Goal: Task Accomplishment & Management: Complete application form

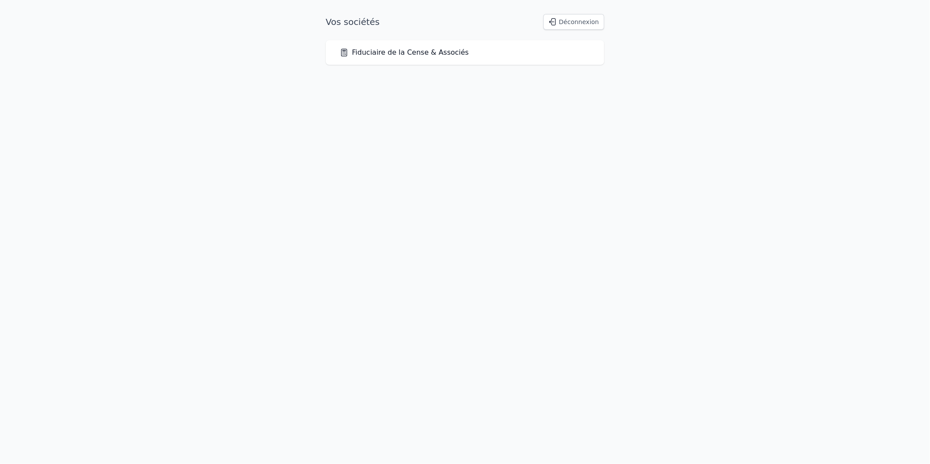
click at [389, 54] on link "Fiduciaire de la Cense & Associés" at bounding box center [404, 52] width 129 height 11
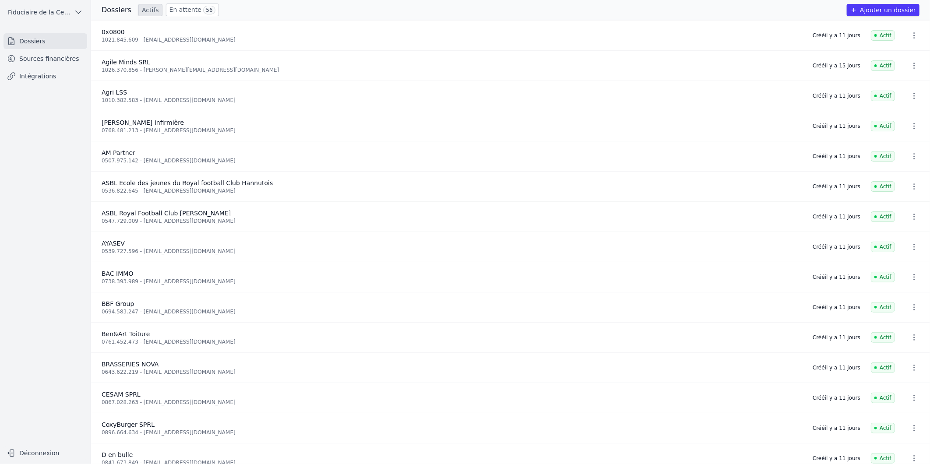
click at [44, 58] on link "Sources financières" at bounding box center [46, 59] width 84 height 16
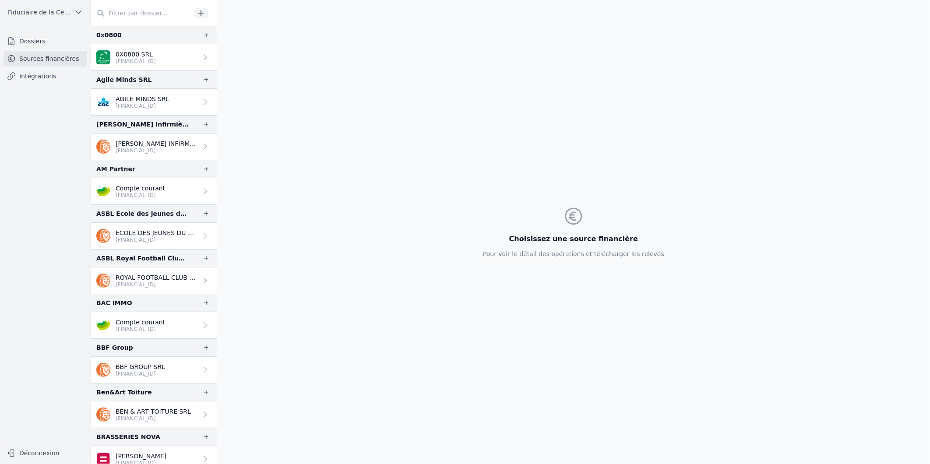
click at [119, 16] on input "text" at bounding box center [141, 13] width 100 height 16
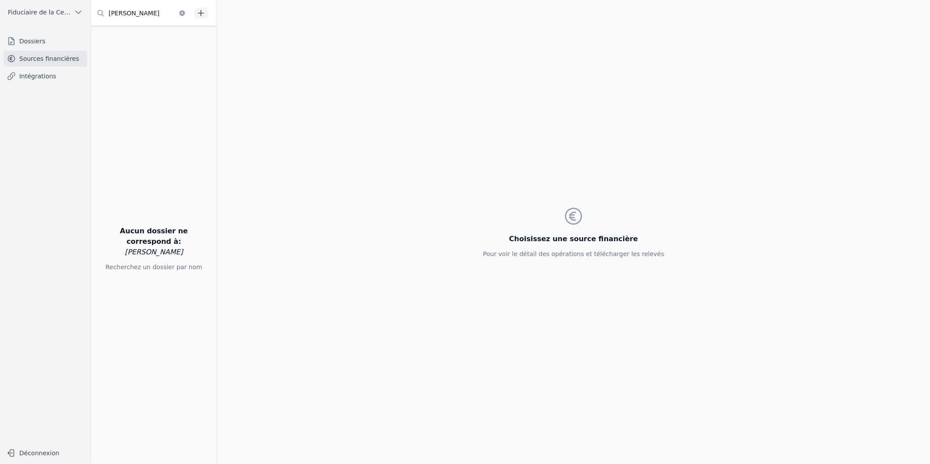
type input "[PERSON_NAME]"
click at [39, 39] on link "Dossiers" at bounding box center [46, 41] width 84 height 16
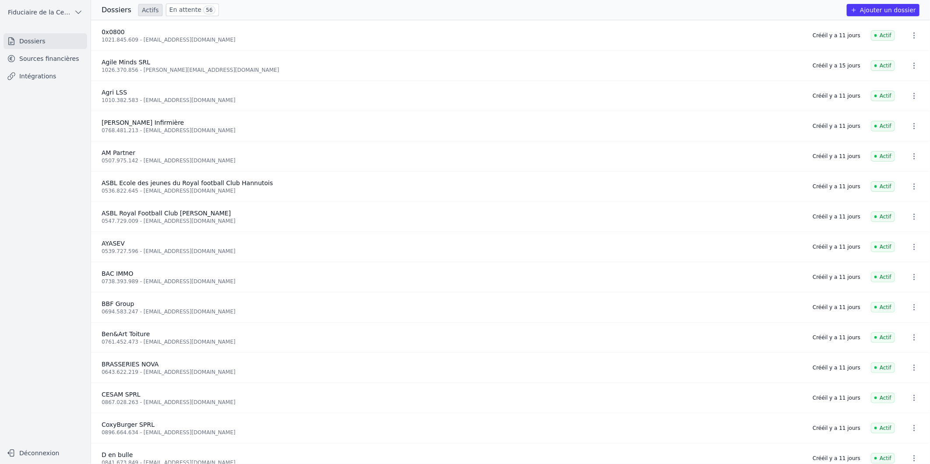
click at [174, 11] on link "En attente 56" at bounding box center [192, 10] width 53 height 13
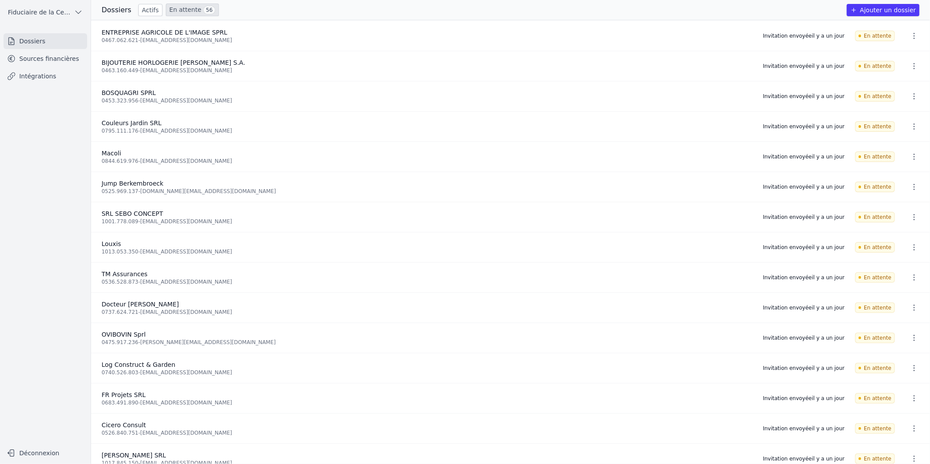
scroll to position [961, 0]
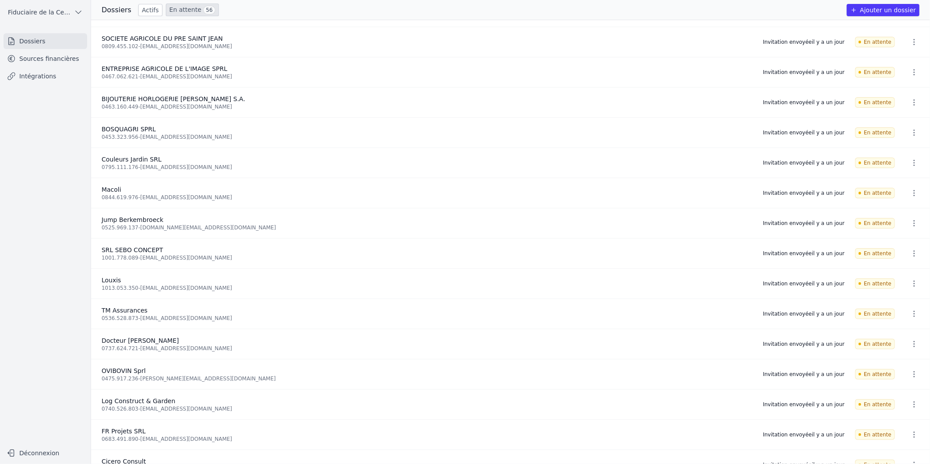
click at [175, 7] on link "En attente 56" at bounding box center [192, 10] width 53 height 13
click at [184, 14] on link "En attente 56" at bounding box center [192, 10] width 53 height 13
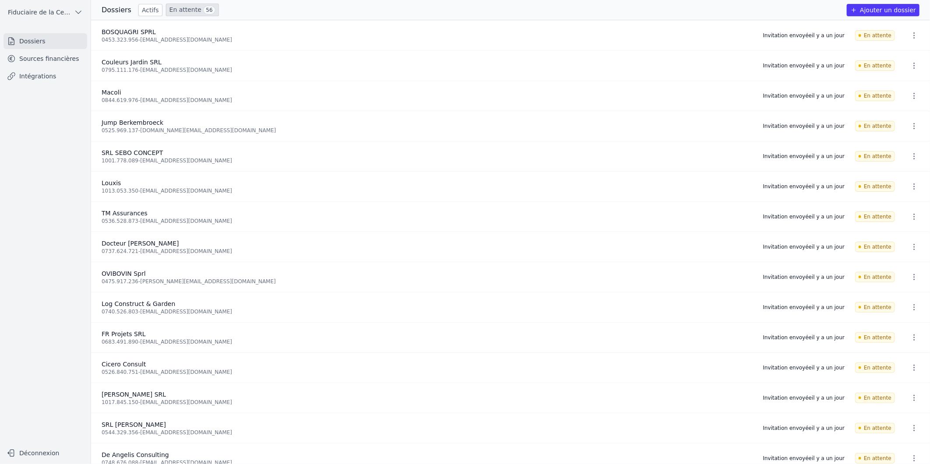
scroll to position [1106, 0]
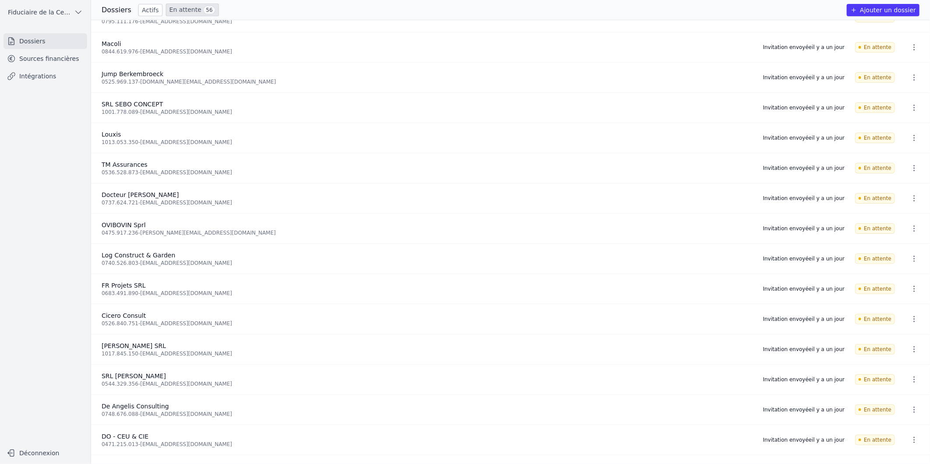
click at [184, 11] on link "En attente 56" at bounding box center [192, 10] width 53 height 13
click at [147, 8] on link "Actifs" at bounding box center [150, 10] width 24 height 12
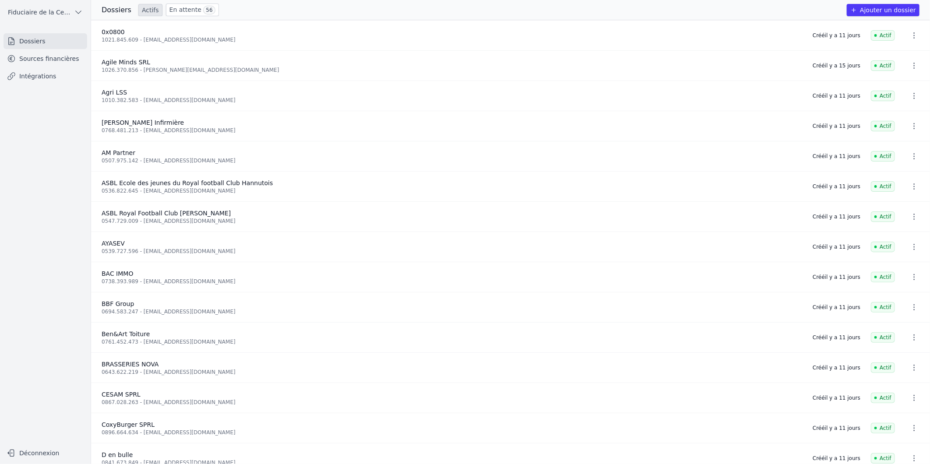
click at [203, 7] on span "56" at bounding box center [209, 10] width 12 height 9
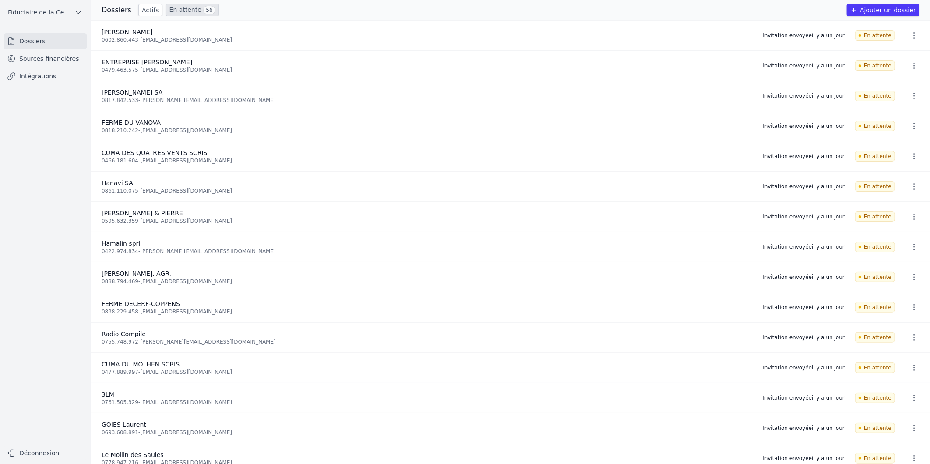
click at [140, 10] on link "Actifs" at bounding box center [150, 10] width 24 height 12
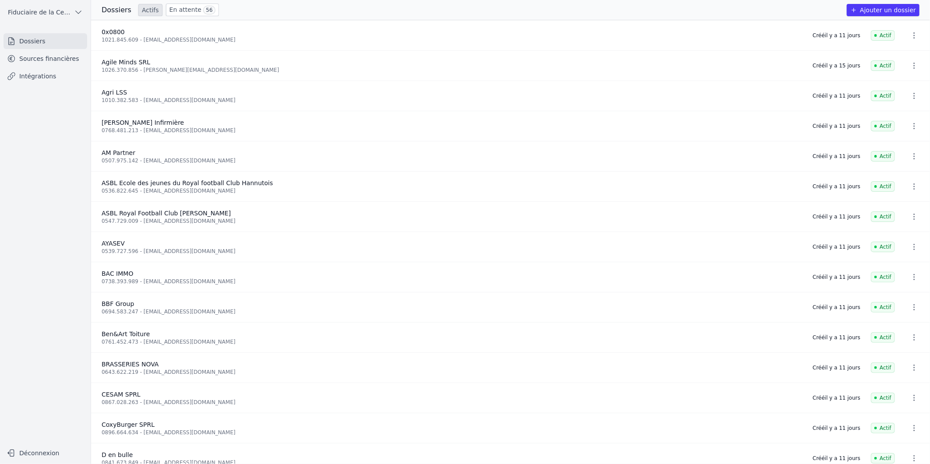
click at [174, 11] on link "En attente 56" at bounding box center [192, 10] width 53 height 13
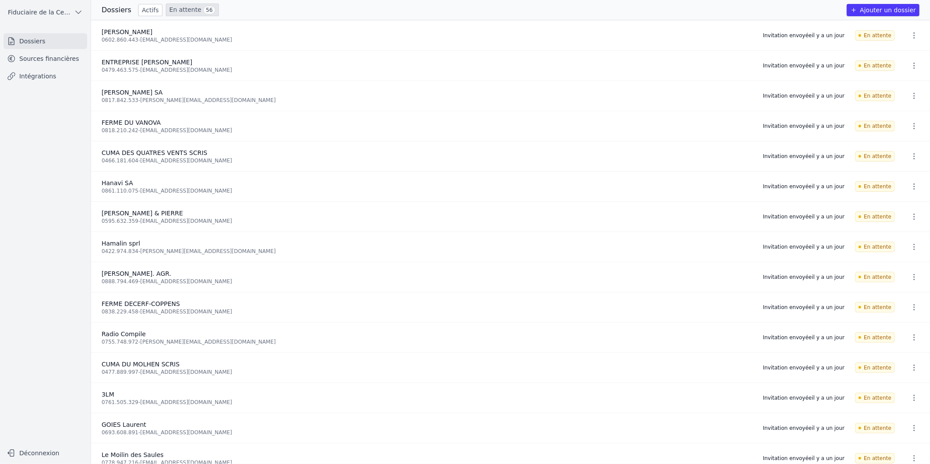
click at [30, 58] on link "Sources financières" at bounding box center [46, 59] width 84 height 16
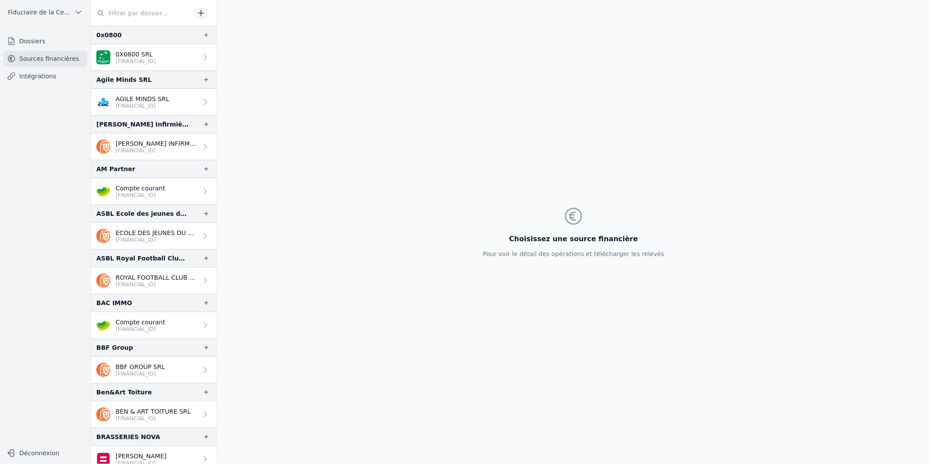
click at [134, 9] on input "text" at bounding box center [141, 13] width 100 height 16
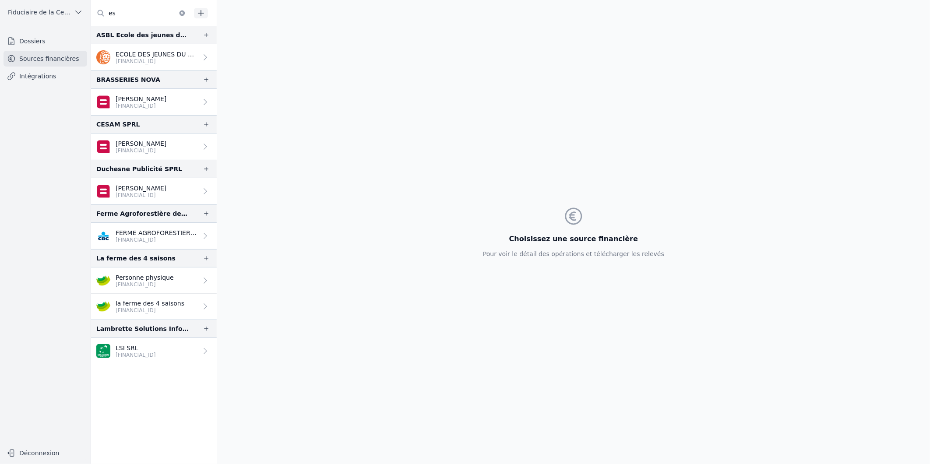
type input "e"
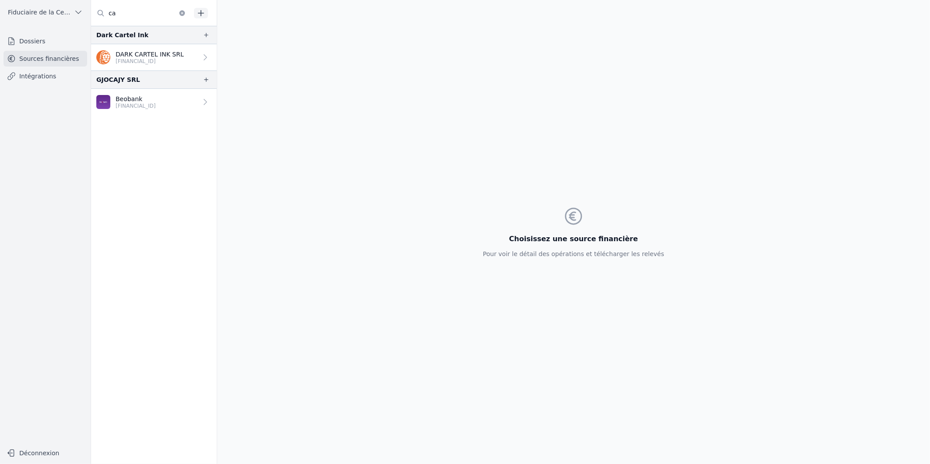
type input "c"
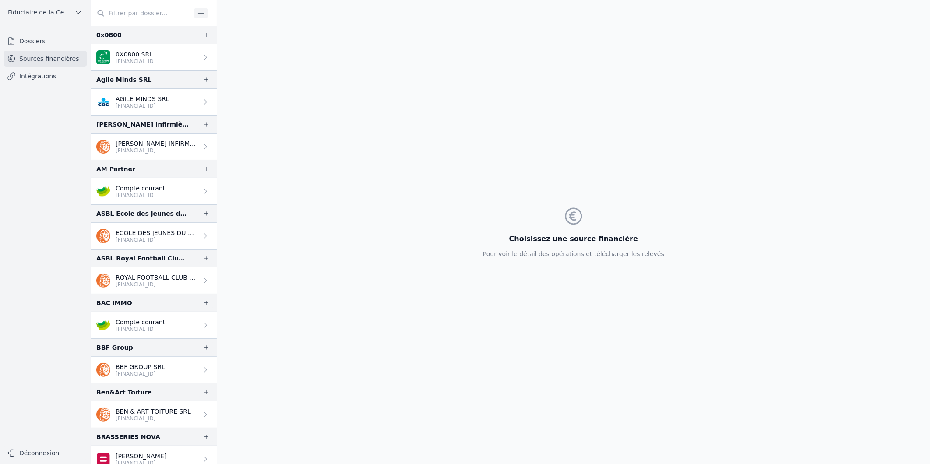
click at [46, 43] on link "Dossiers" at bounding box center [46, 41] width 84 height 16
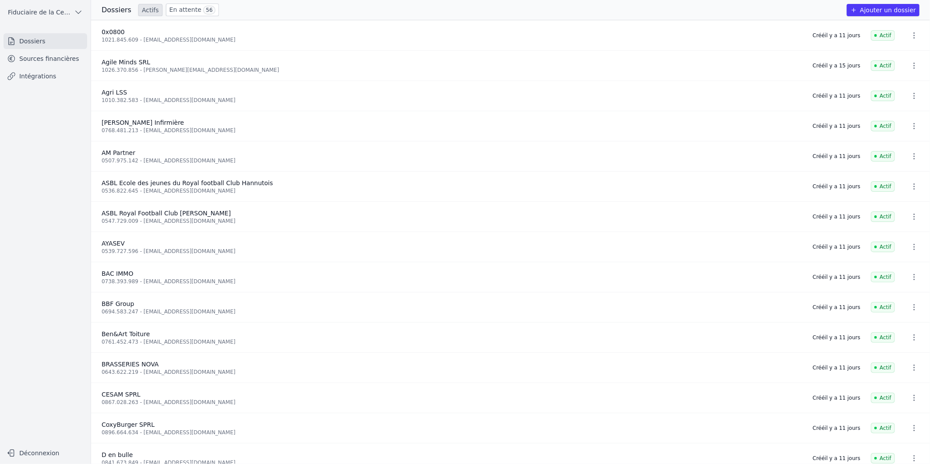
click at [884, 5] on button "Ajouter un dossier" at bounding box center [882, 10] width 73 height 12
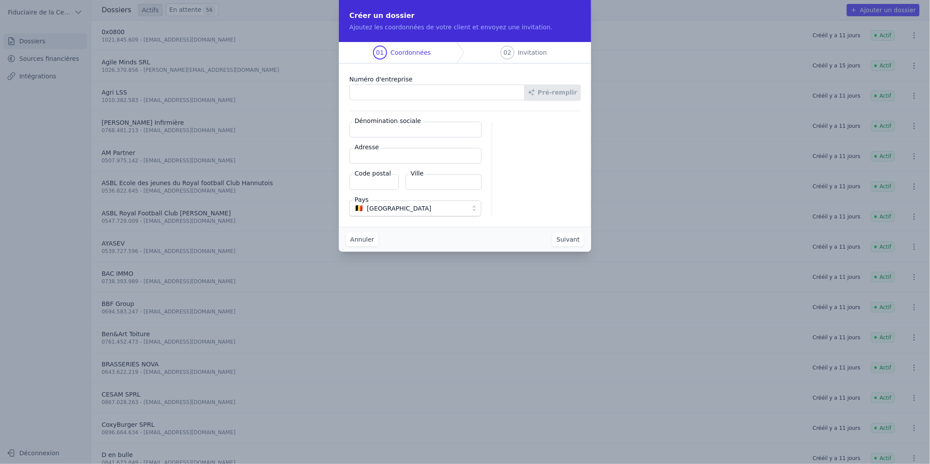
click at [372, 89] on input "Numéro d'entreprise" at bounding box center [436, 92] width 175 height 16
paste input "0740.855.811"
type input "0740.855.811"
click at [548, 89] on button "Pré-remplir" at bounding box center [552, 92] width 56 height 16
type input "[PERSON_NAME] AND CO SRL"
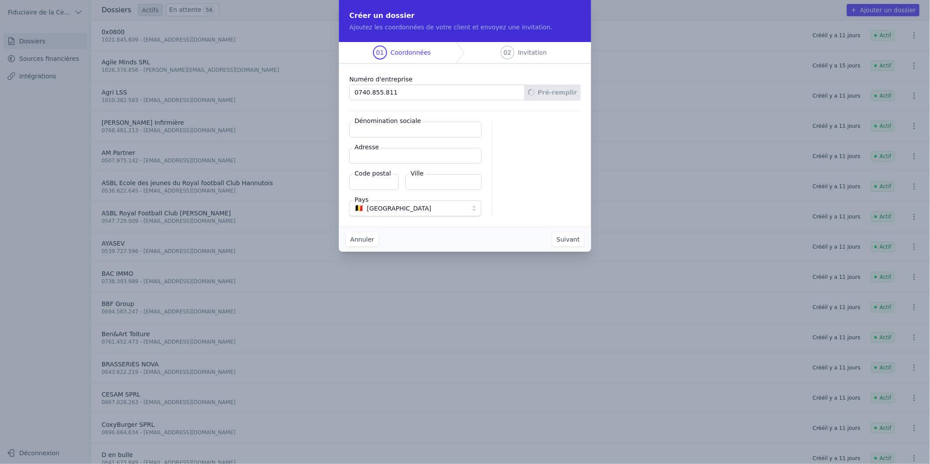
type input "[STREET_ADDRESS]"
type input "4280"
type input "Hannut"
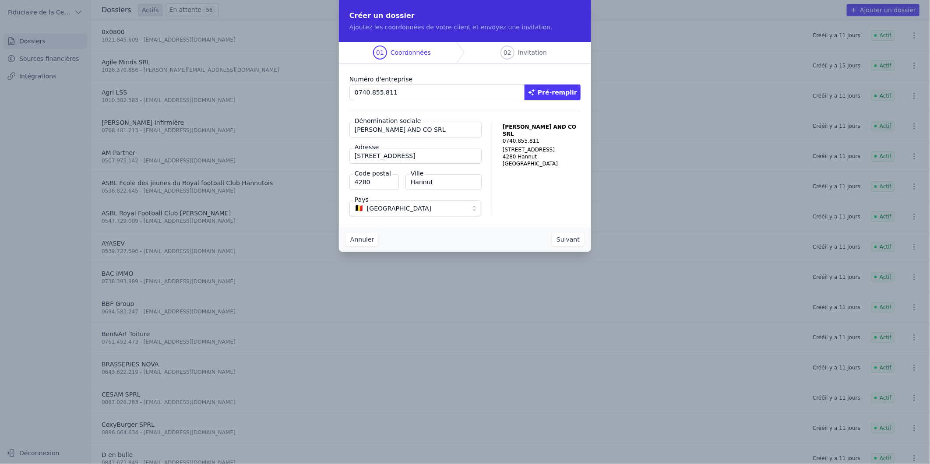
click at [561, 242] on button "Suivant" at bounding box center [568, 239] width 32 height 14
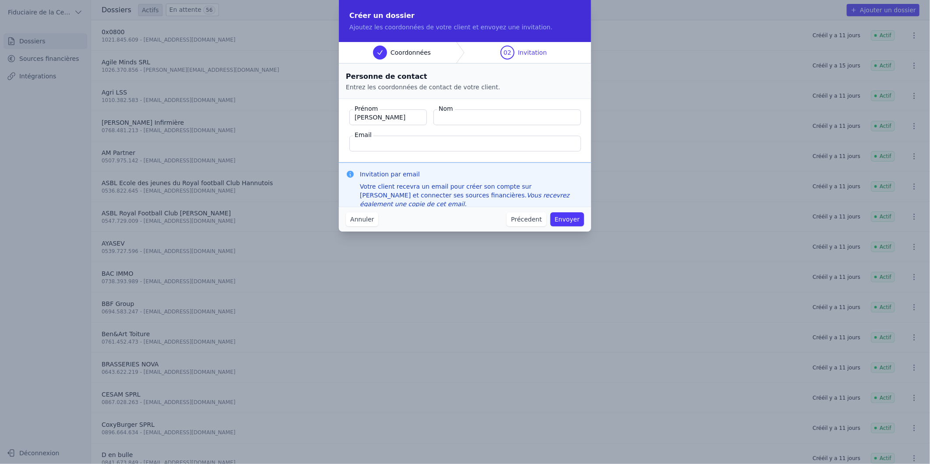
type input "[PERSON_NAME]"
type input "Philippot"
click at [418, 146] on input "Email" at bounding box center [465, 144] width 232 height 16
paste input "[PERSON_NAME][EMAIL_ADDRESS][DOMAIN_NAME]"
type input "[PERSON_NAME][EMAIL_ADDRESS][DOMAIN_NAME]"
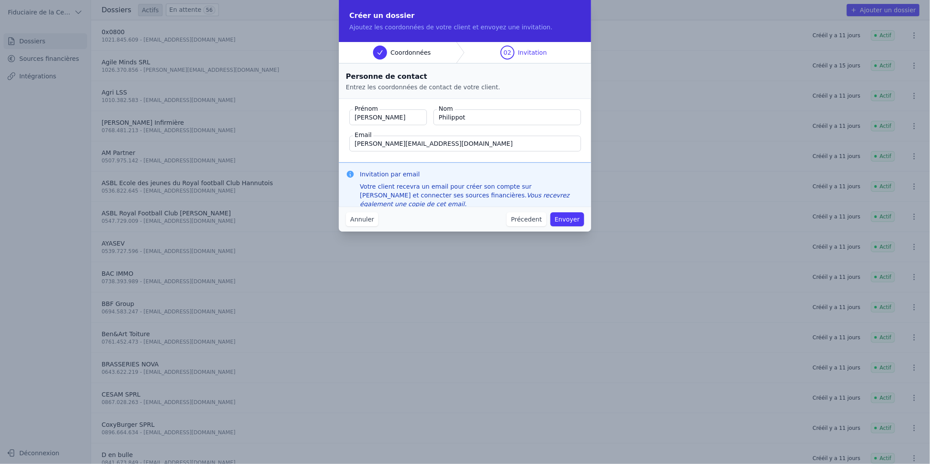
click at [568, 217] on button "Envoyer" at bounding box center [567, 219] width 34 height 14
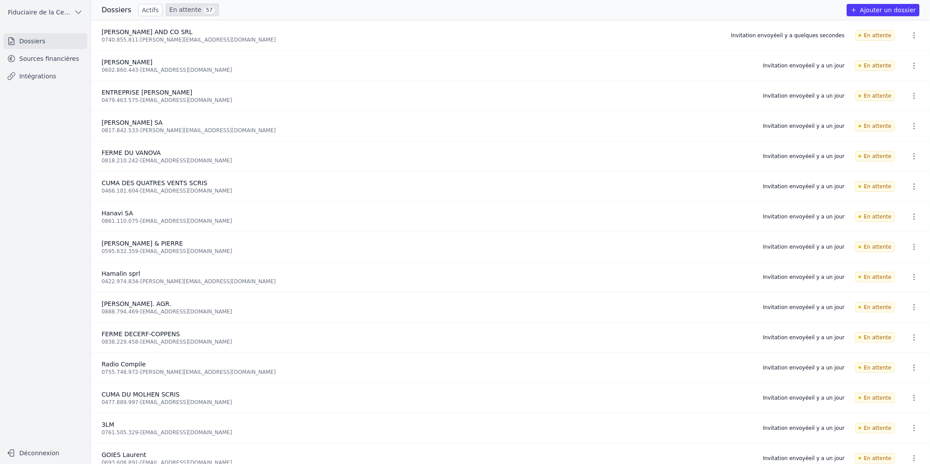
click at [913, 38] on icon "button" at bounding box center [913, 35] width 1 height 6
click at [561, 150] on div at bounding box center [465, 232] width 930 height 464
click at [52, 58] on link "Sources financières" at bounding box center [46, 59] width 84 height 16
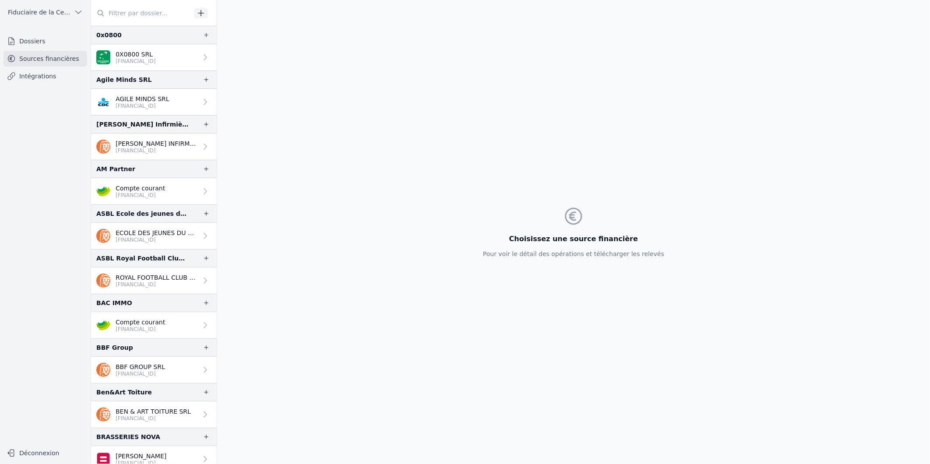
click at [149, 54] on p "0X0800 SRL" at bounding box center [136, 54] width 40 height 9
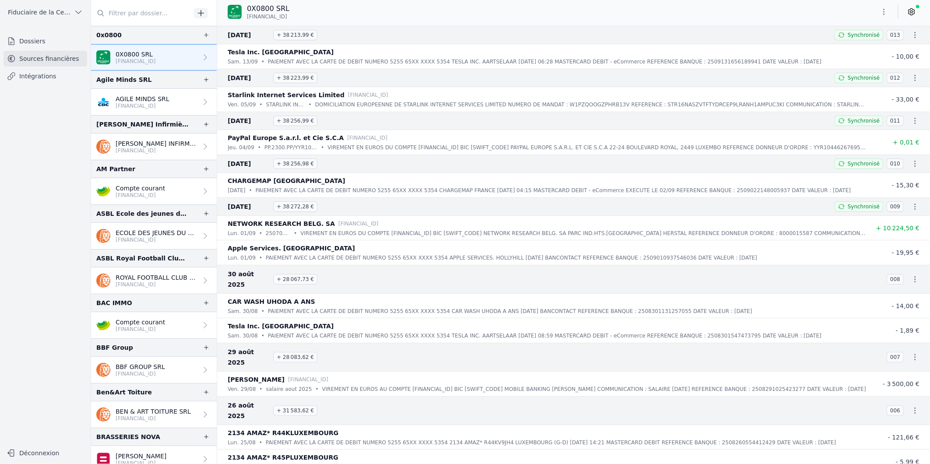
click at [148, 99] on p "AGILE MINDS SRL" at bounding box center [143, 99] width 54 height 9
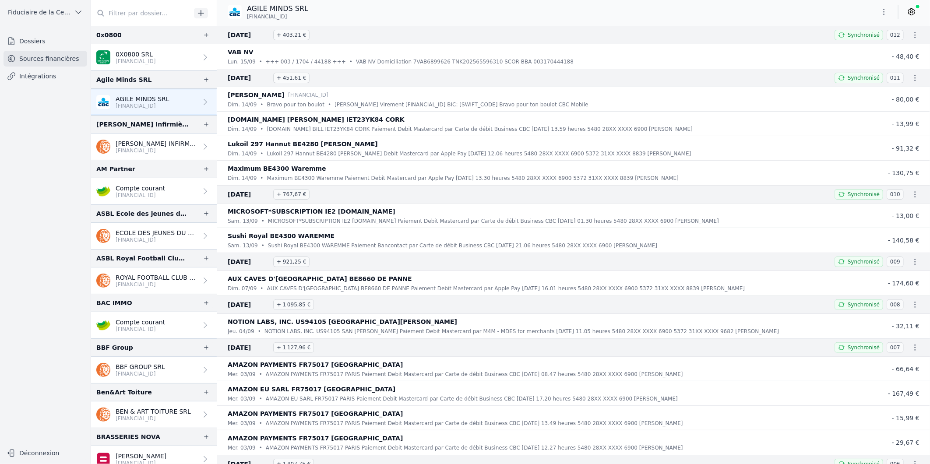
click at [149, 144] on p "[PERSON_NAME] INFIRMIERE SCOMM" at bounding box center [157, 143] width 82 height 9
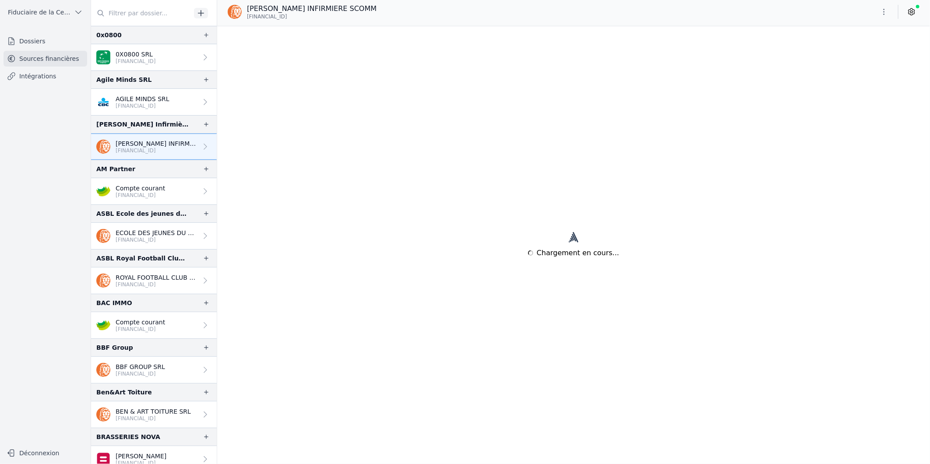
click at [151, 190] on p "Compte courant" at bounding box center [140, 188] width 49 height 9
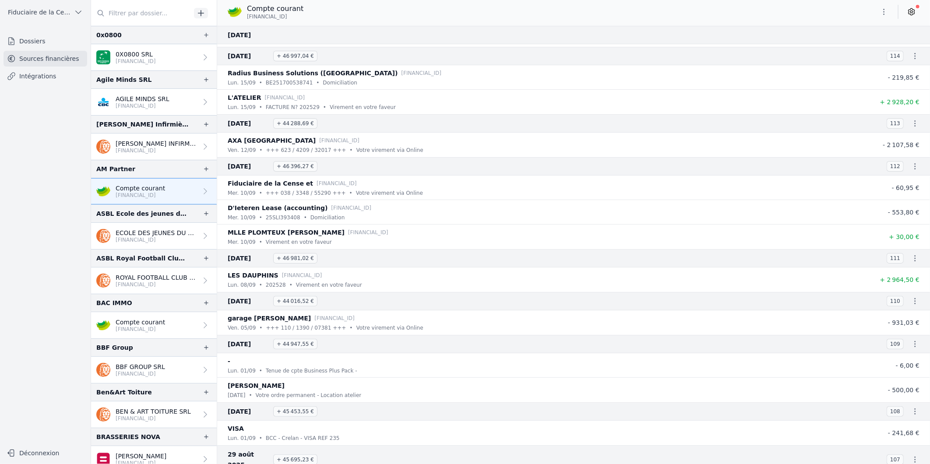
scroll to position [49, 0]
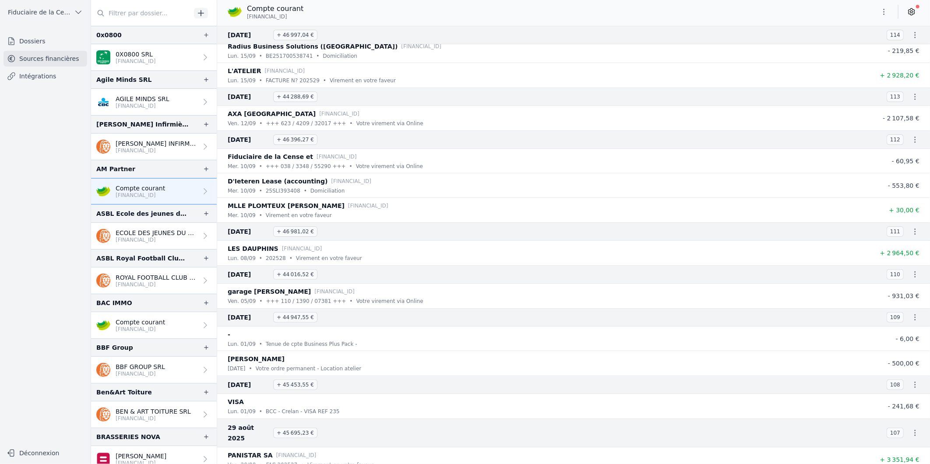
click at [14, 42] on icon at bounding box center [11, 41] width 9 height 9
